Goal: Transaction & Acquisition: Download file/media

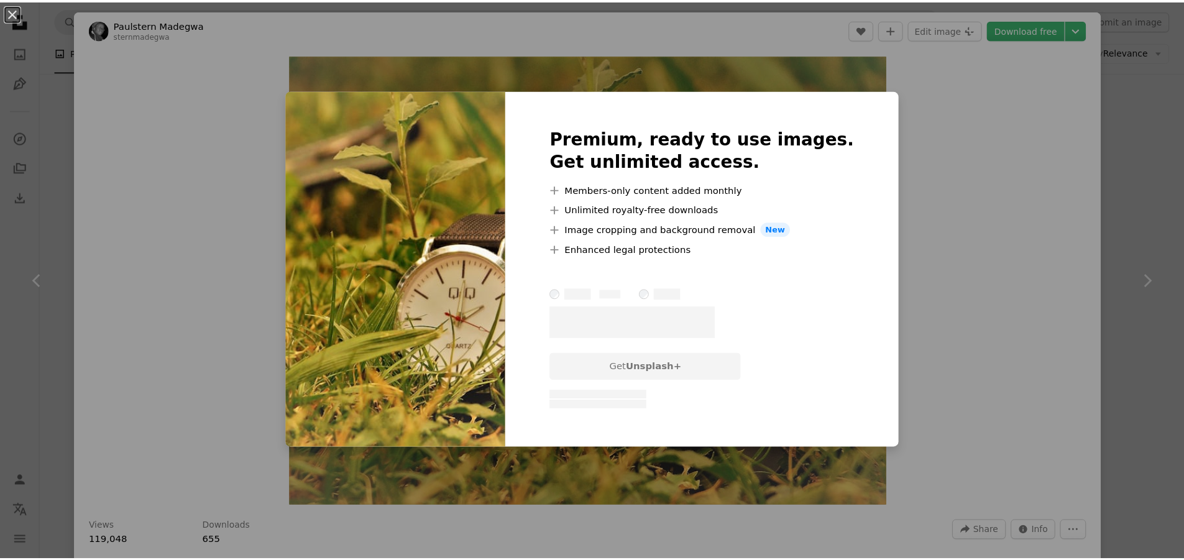
scroll to position [3309, 0]
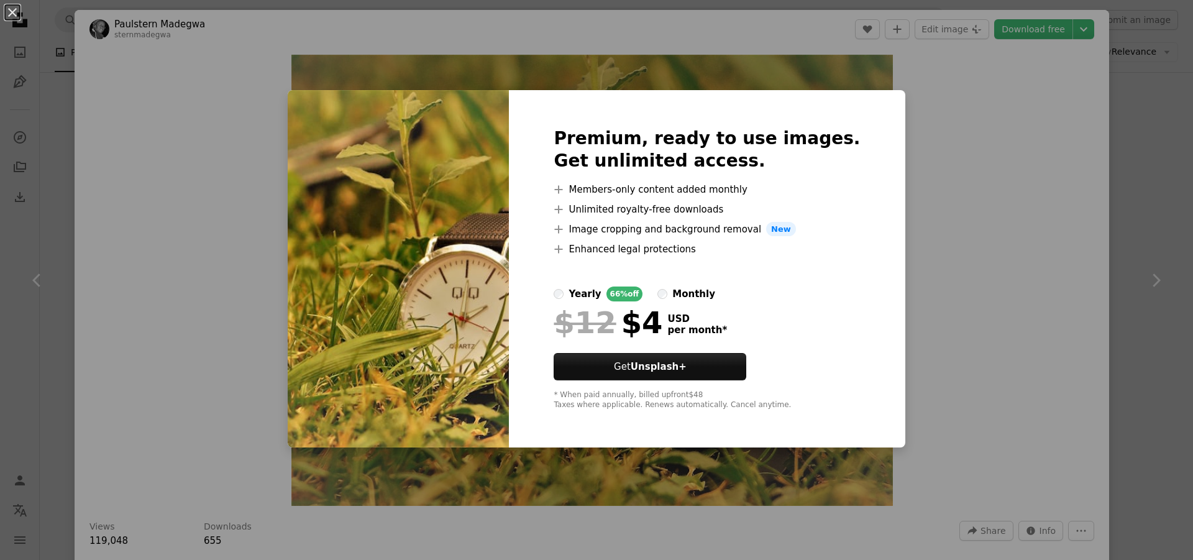
click at [1144, 72] on div "An X shape Premium, ready to use images. Get unlimited access. A plus sign Memb…" at bounding box center [596, 280] width 1193 height 560
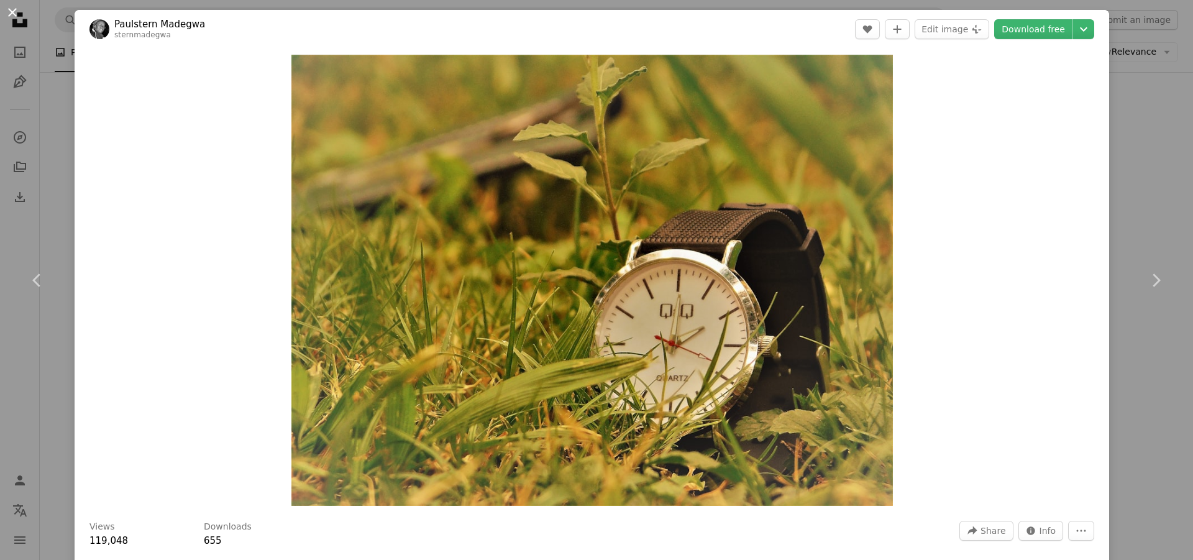
click at [13, 13] on button "An X shape" at bounding box center [12, 12] width 15 height 15
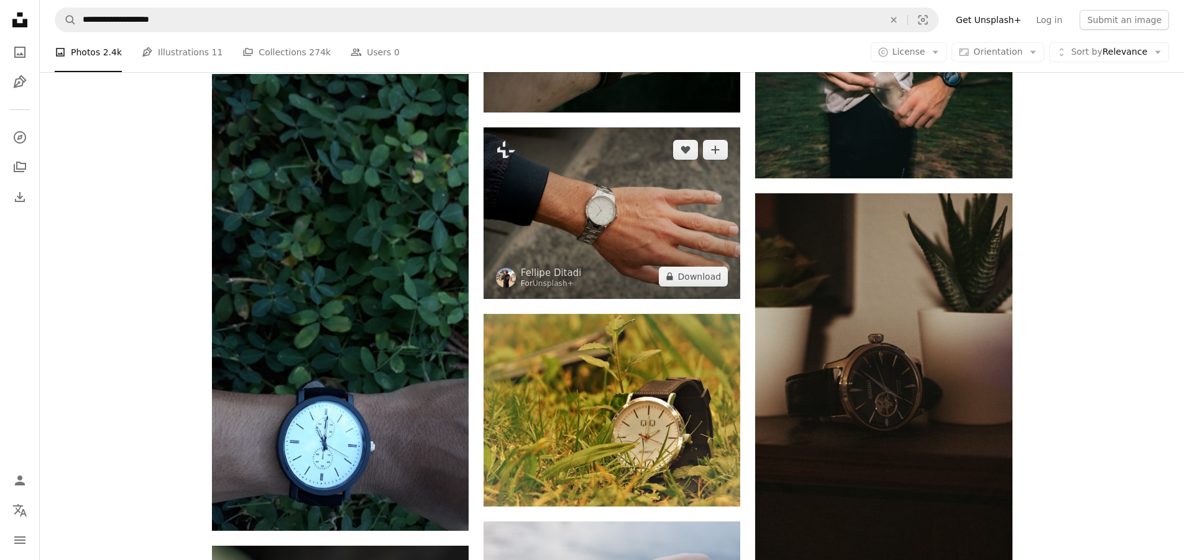
scroll to position [2936, 0]
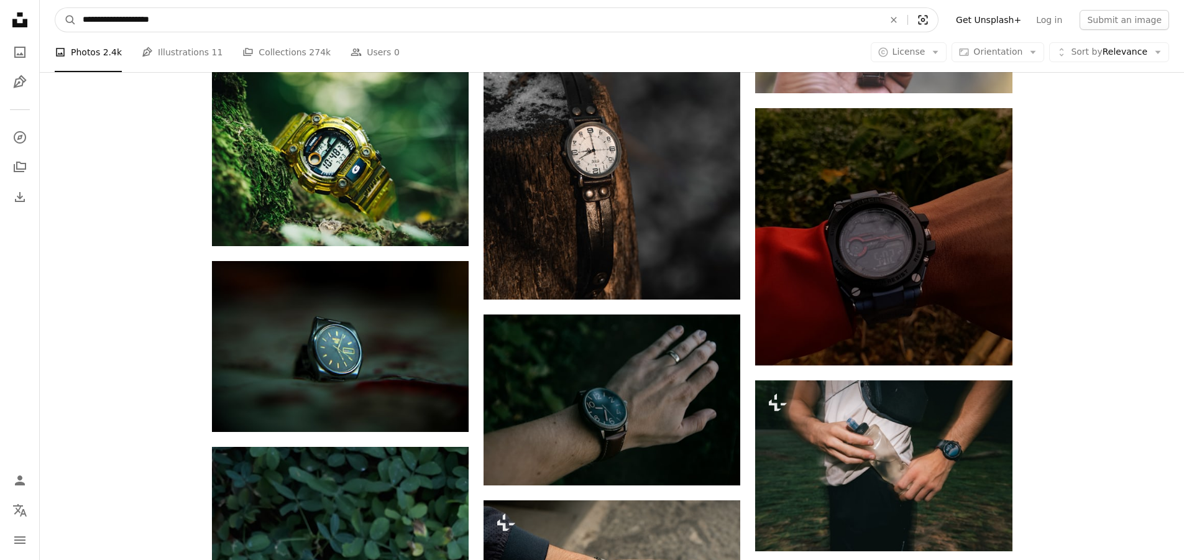
click at [938, 21] on icon "Visual search" at bounding box center [923, 20] width 30 height 12
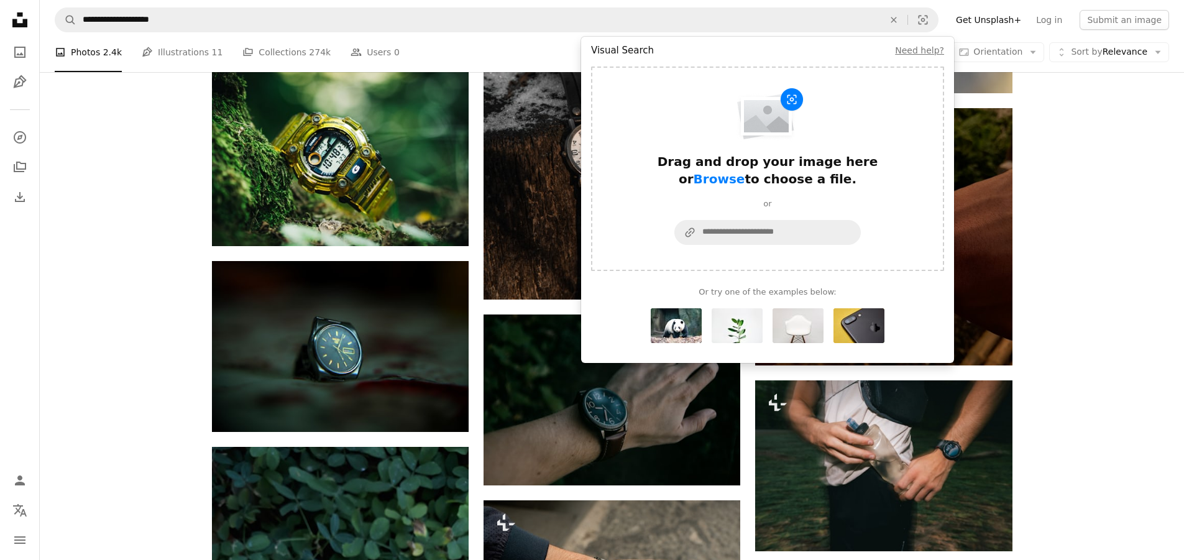
click at [1043, 236] on div "Plus sign for Unsplash+ A heart A plus sign [PERSON_NAME] For Unsplash+ A lock …" at bounding box center [612, 291] width 1144 height 5795
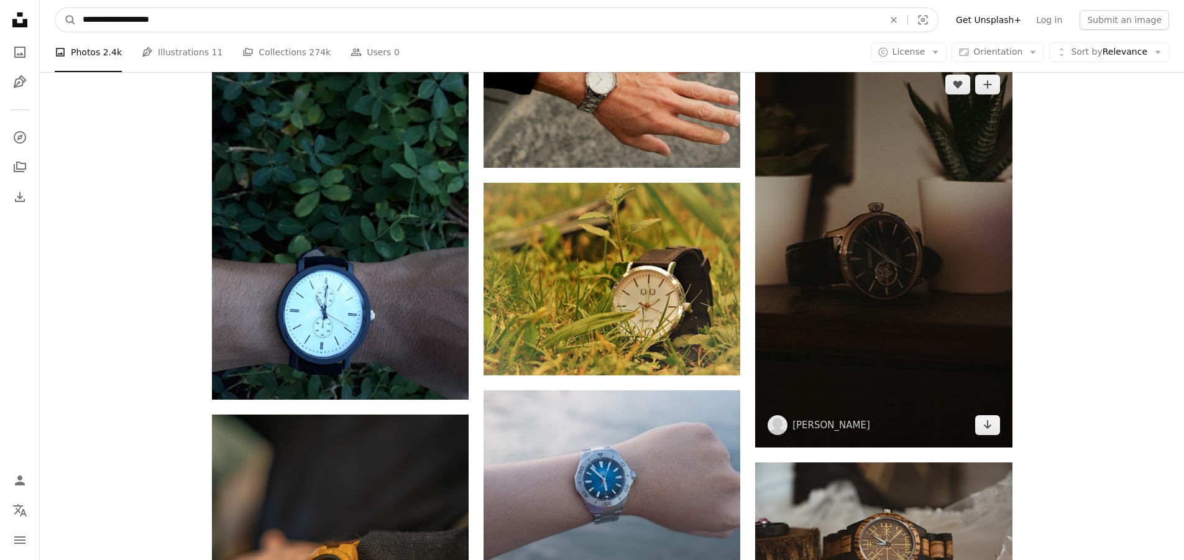
scroll to position [3433, 0]
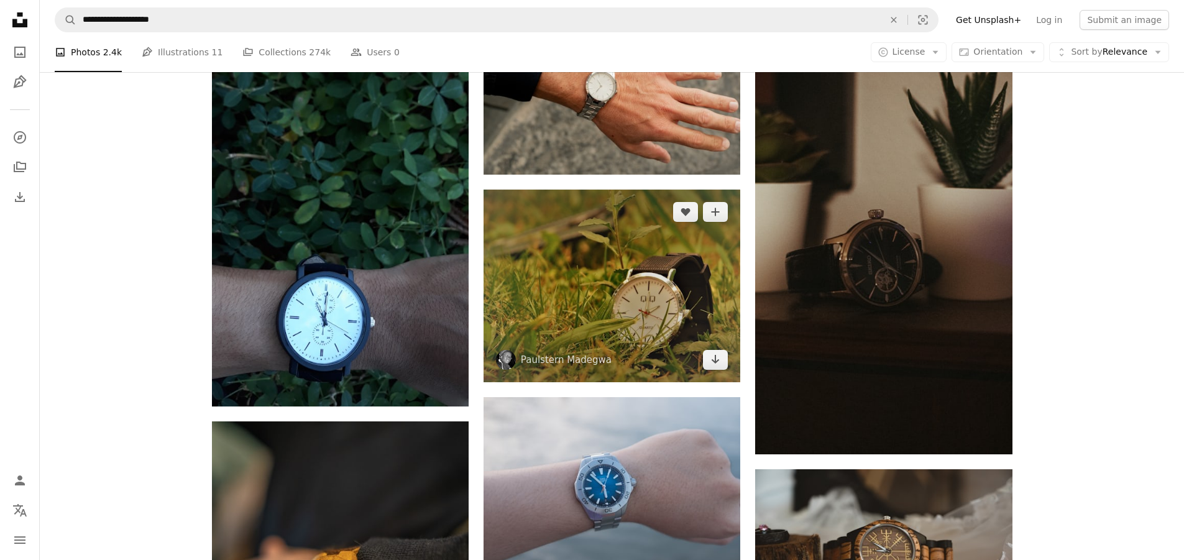
click at [588, 299] on img at bounding box center [612, 286] width 257 height 193
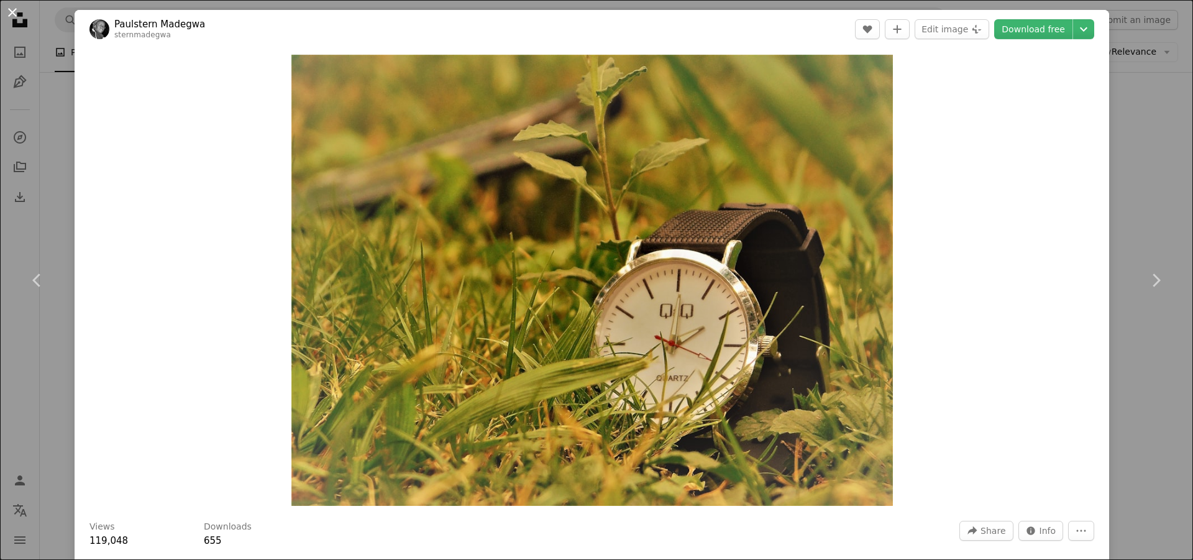
click at [9, 13] on button "An X shape" at bounding box center [12, 12] width 15 height 15
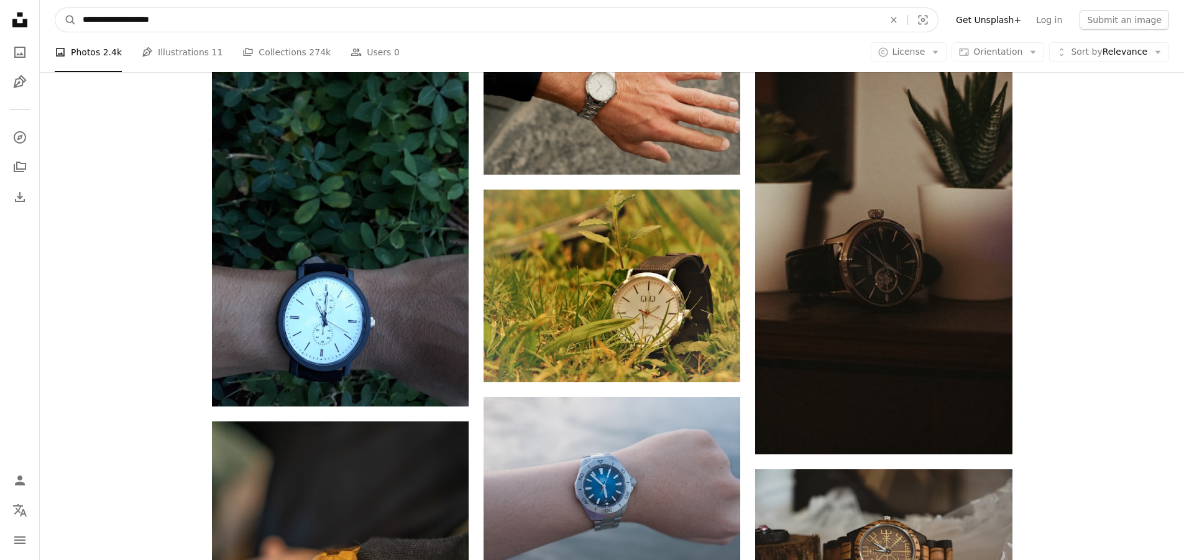
click at [470, 22] on input "**********" at bounding box center [478, 20] width 804 height 24
type input "*"
type input "*********"
click at [55, 8] on button "A magnifying glass" at bounding box center [65, 20] width 21 height 24
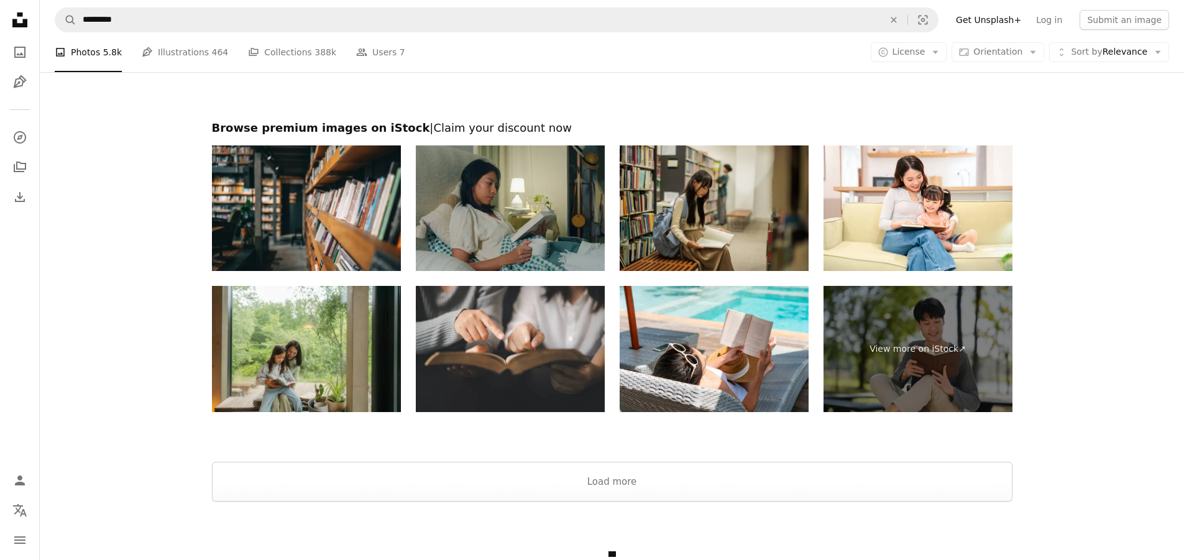
scroll to position [2362, 0]
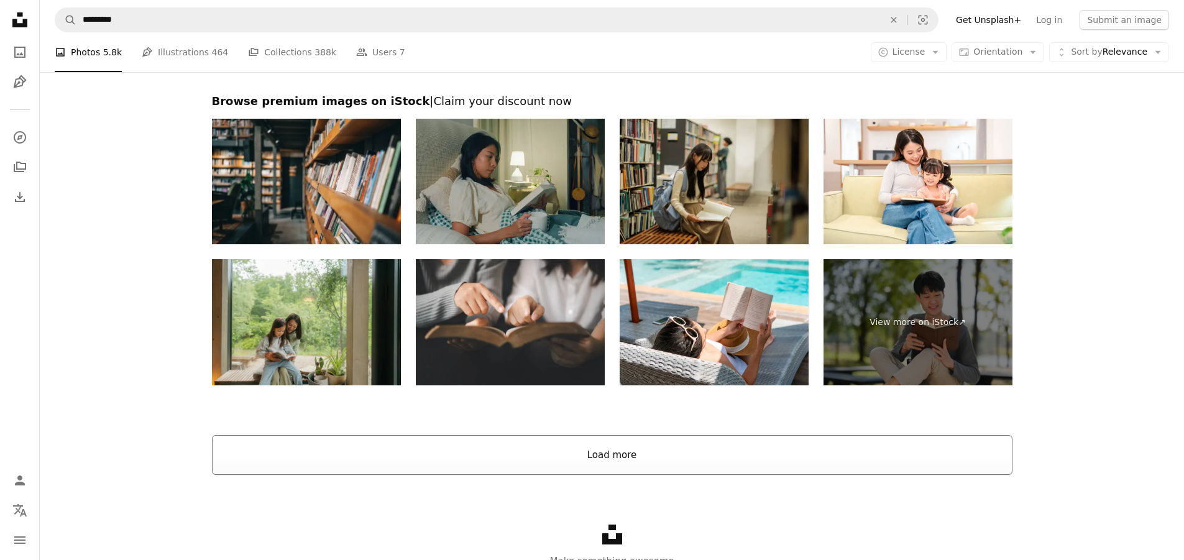
click at [681, 448] on button "Load more" at bounding box center [612, 455] width 800 height 40
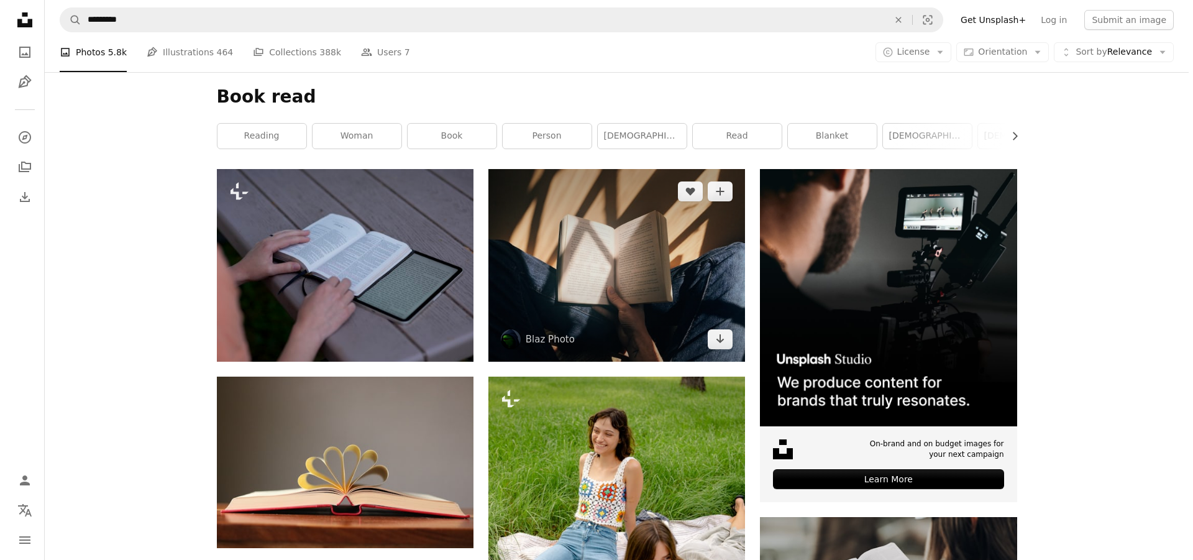
scroll to position [186, 0]
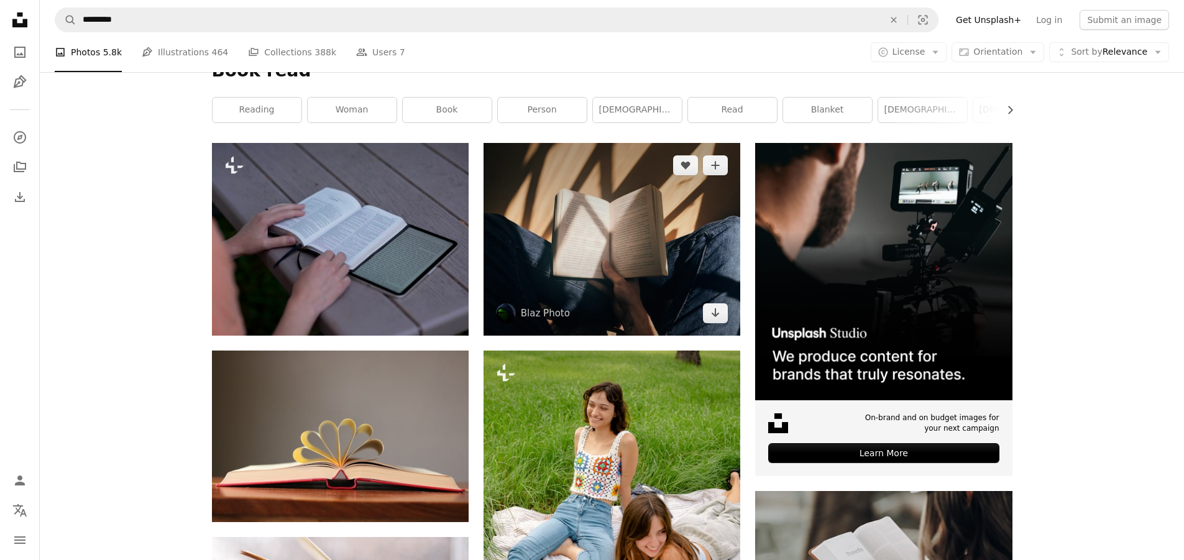
click at [599, 244] on img at bounding box center [612, 239] width 257 height 193
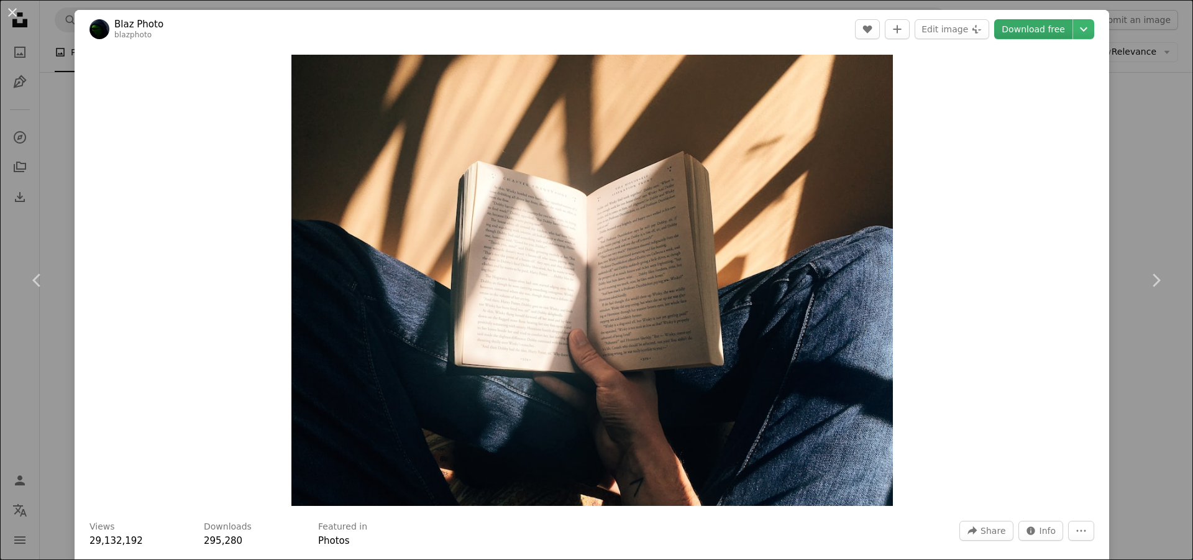
click at [1015, 32] on link "Download free" at bounding box center [1033, 29] width 78 height 20
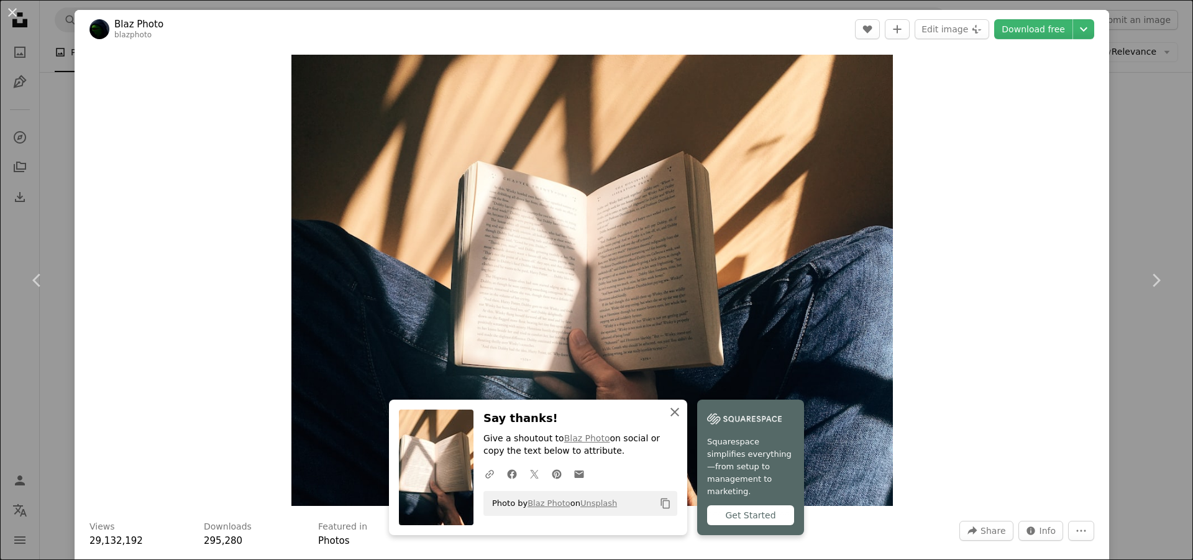
click at [672, 419] on icon "An X shape" at bounding box center [674, 412] width 15 height 15
